Goal: Information Seeking & Learning: Learn about a topic

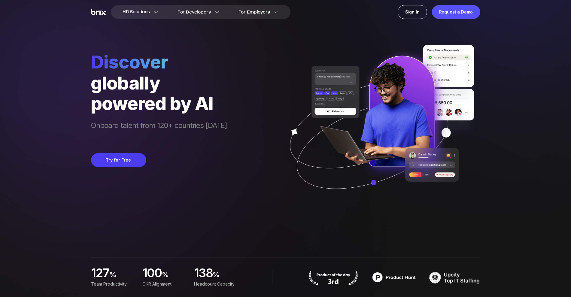
click at [223, 47] on div "Discover globally powered by AI Onboard talent from 120+ countries in 3 days Tr…" at bounding box center [285, 103] width 389 height 207
